Goal: Check status: Check status

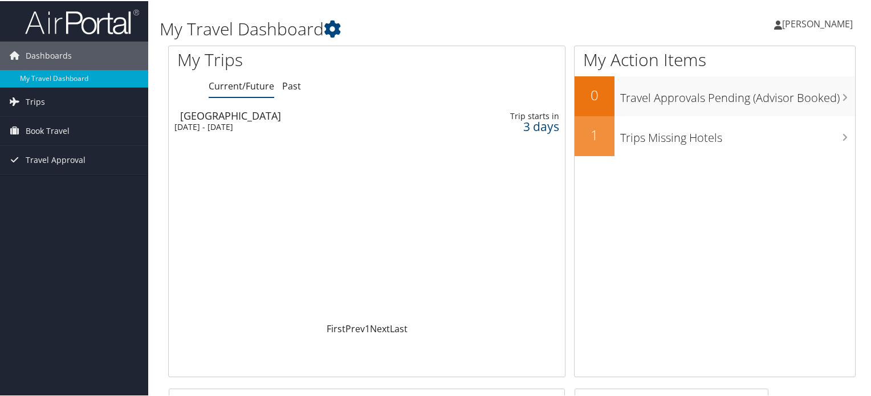
click at [273, 115] on div "[GEOGRAPHIC_DATA]" at bounding box center [306, 114] width 252 height 10
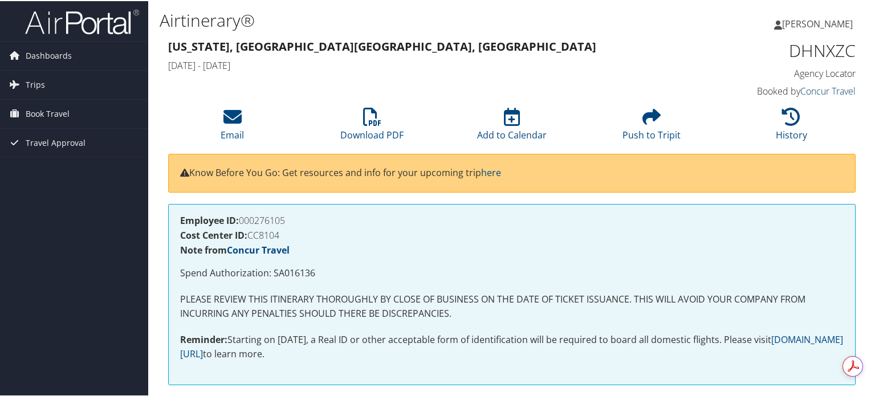
click at [814, 93] on link "Concur Travel" at bounding box center [827, 90] width 55 height 13
click at [640, 36] on div "Washington, DC Boston, MA Fri 17 Oct 2025 - Wed 22 Oct 2025" at bounding box center [424, 56] width 528 height 40
click at [50, 54] on span "Dashboards" at bounding box center [49, 54] width 46 height 28
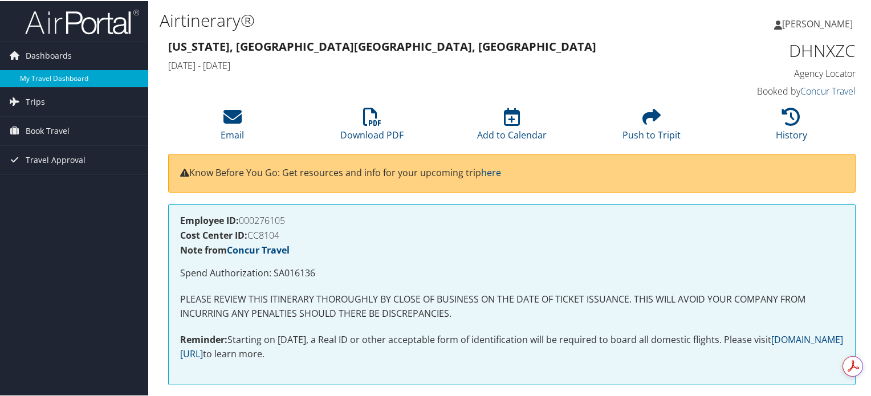
click at [62, 80] on link "My Travel Dashboard" at bounding box center [74, 77] width 148 height 17
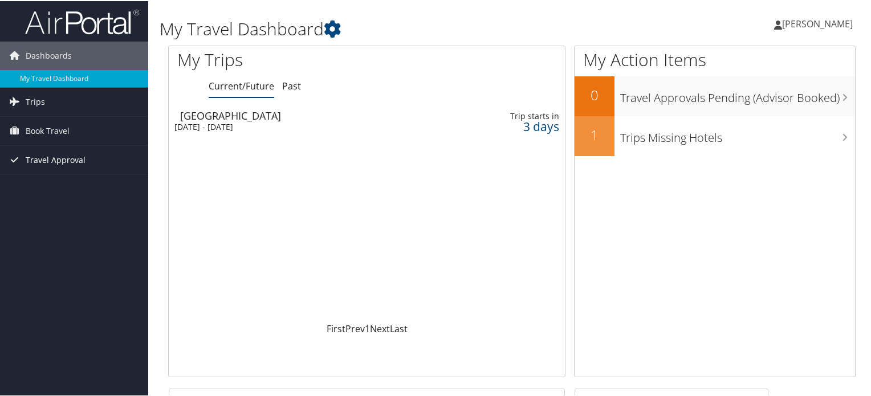
click at [83, 153] on link "Travel Approval" at bounding box center [74, 159] width 148 height 28
click at [68, 80] on link "My Travel Dashboard" at bounding box center [74, 77] width 148 height 17
click at [285, 125] on div "[DATE] - [DATE]" at bounding box center [300, 126] width 252 height 10
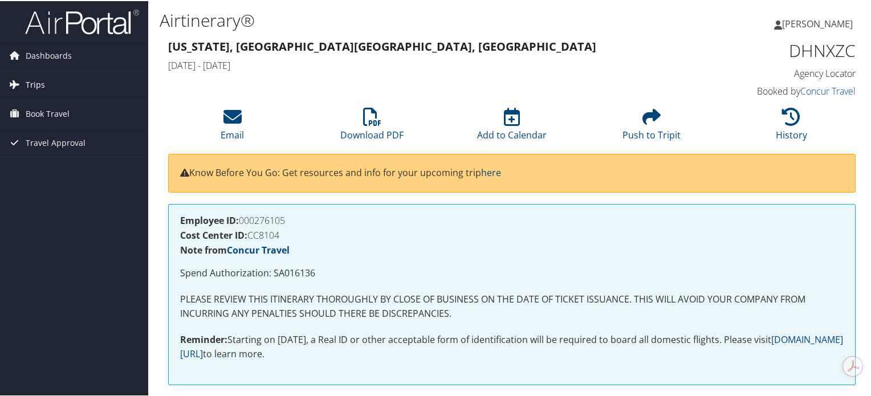
click at [59, 86] on link "Trips" at bounding box center [74, 84] width 148 height 28
click at [58, 163] on span "Book Travel" at bounding box center [48, 164] width 44 height 28
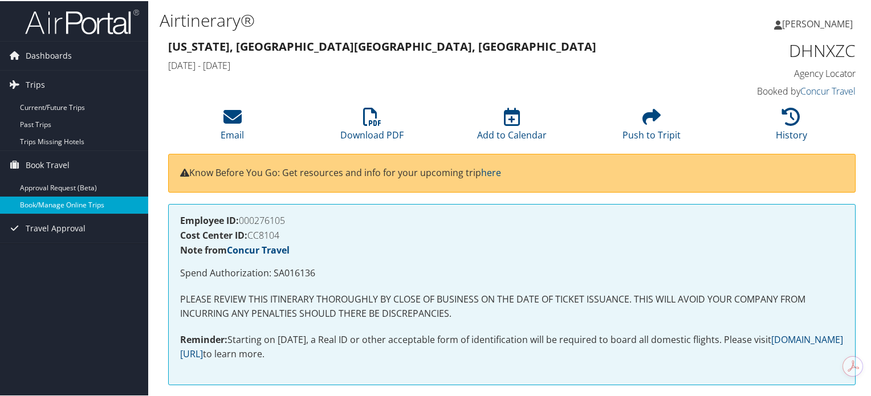
click at [70, 209] on link "Book/Manage Online Trips" at bounding box center [74, 203] width 148 height 17
